Goal: Transaction & Acquisition: Purchase product/service

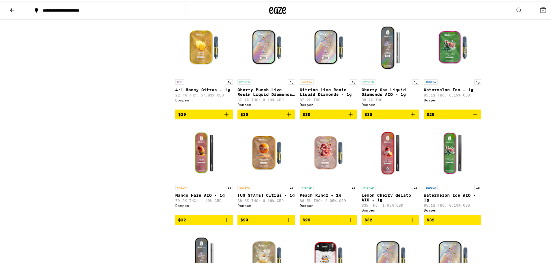
scroll to position [695, 0]
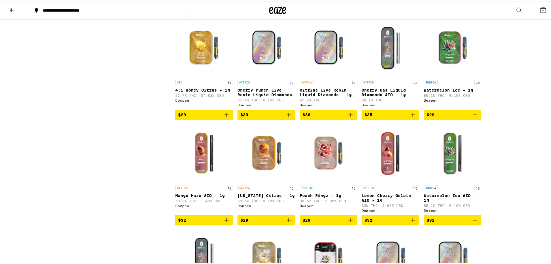
click at [451, 62] on img "Open page for Watermelon Ice - 1g from Dompen" at bounding box center [453, 47] width 58 height 58
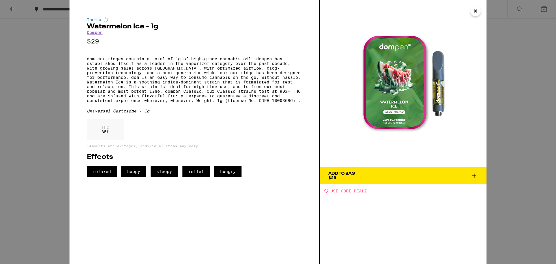
click at [473, 9] on icon "Close" at bounding box center [475, 11] width 7 height 9
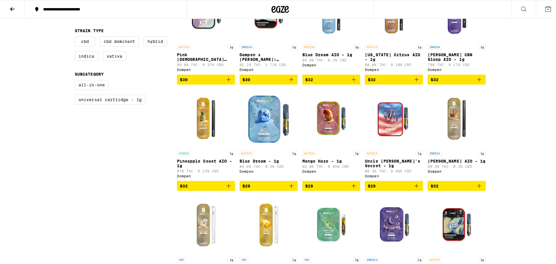
scroll to position [203, 0]
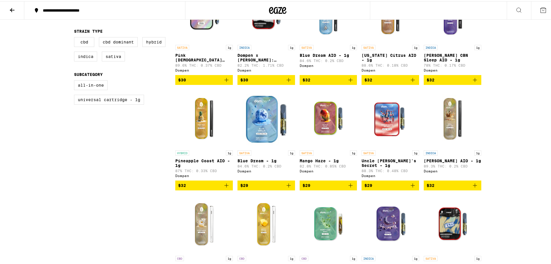
click at [390, 32] on img "Open page for California Citrus AIO - 1g from Dompen" at bounding box center [391, 12] width 58 height 58
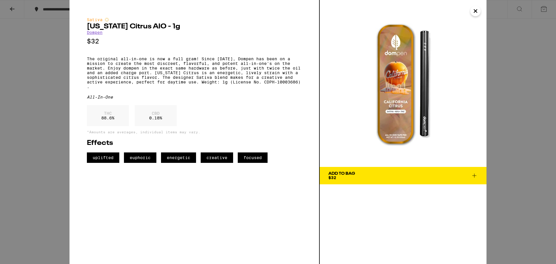
click at [478, 11] on icon "Close" at bounding box center [475, 11] width 7 height 9
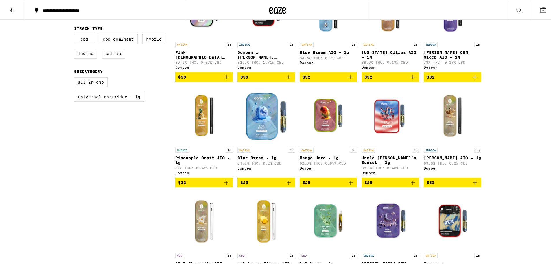
scroll to position [272, 0]
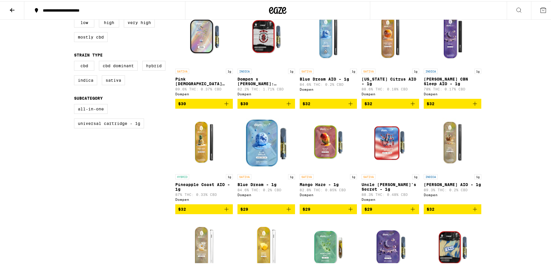
click at [445, 167] on link "INDICA 1g [PERSON_NAME] AIO - 1g 89.3% THC: 0.2% CBD Dompen" at bounding box center [453, 157] width 58 height 91
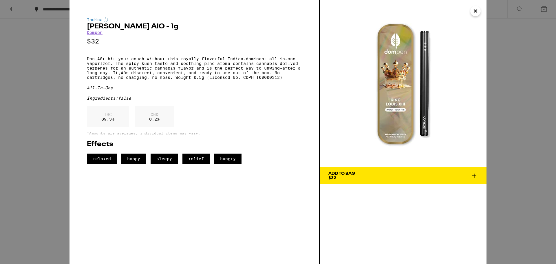
click at [474, 11] on icon "Close" at bounding box center [475, 11] width 7 height 9
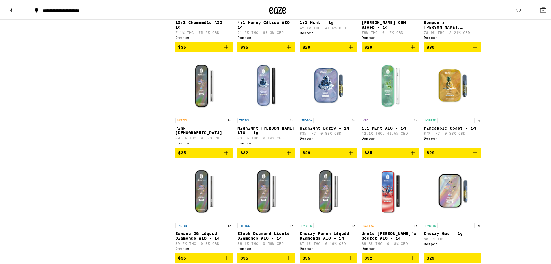
scroll to position [475, 0]
